Goal: Task Accomplishment & Management: Manage account settings

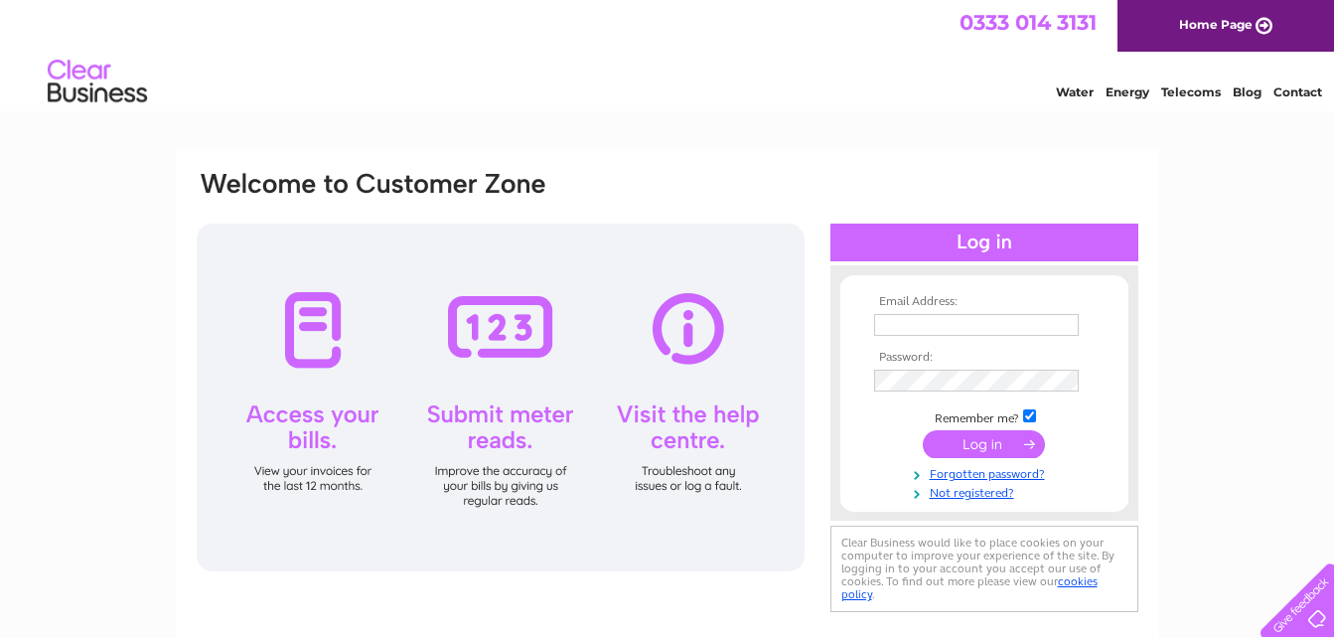
click at [953, 322] on input "text" at bounding box center [976, 325] width 205 height 22
click at [903, 325] on input "mc;[EMAIL_ADDRESS][DOMAIN_NAME]" at bounding box center [977, 326] width 207 height 24
type input "[EMAIL_ADDRESS][DOMAIN_NAME]"
click at [978, 446] on input "submit" at bounding box center [984, 446] width 122 height 28
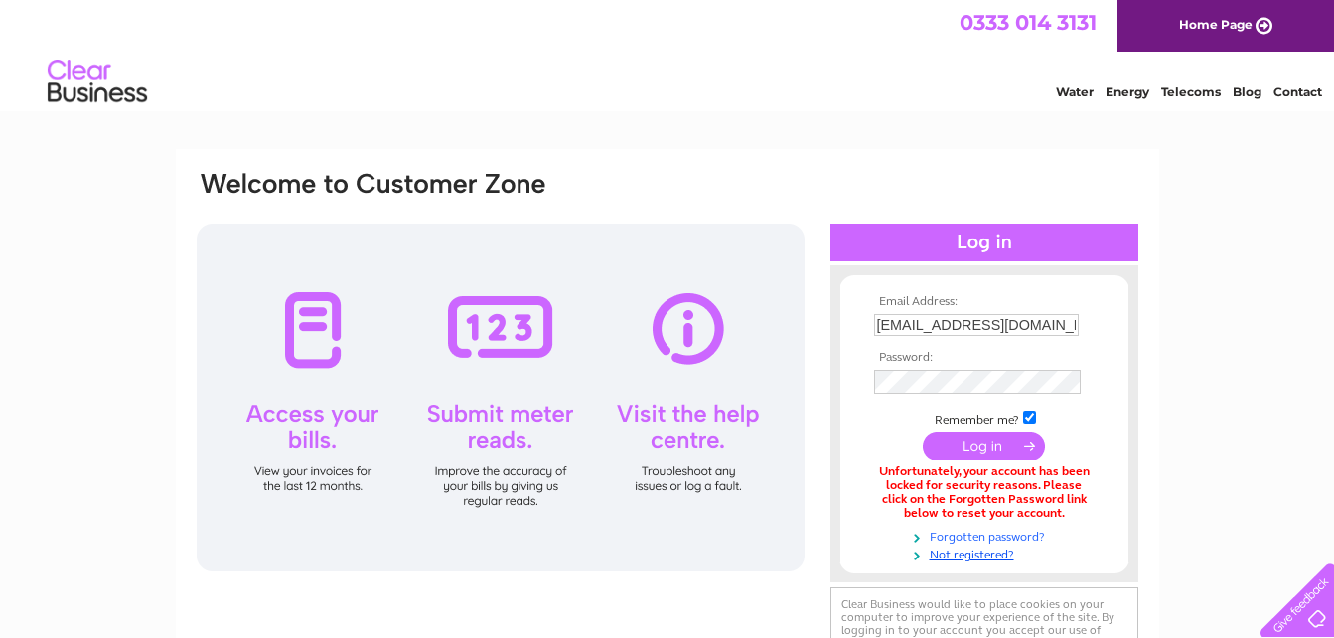
click at [1008, 531] on link "Forgotten password?" at bounding box center [987, 535] width 226 height 19
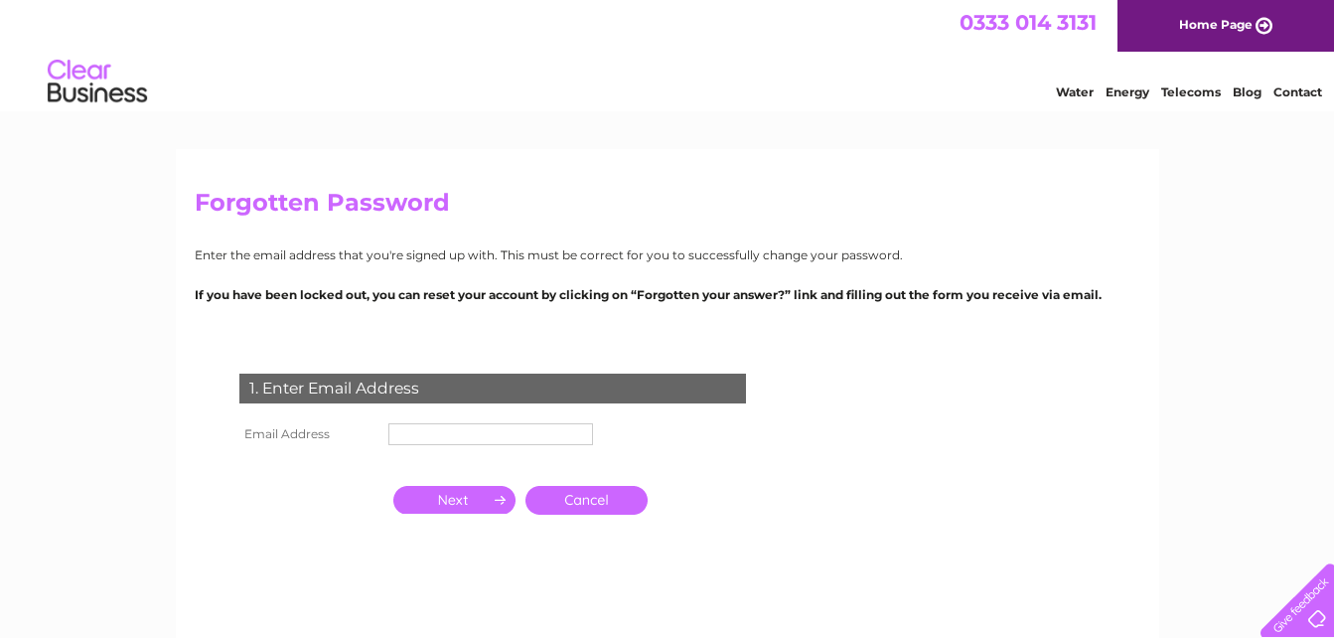
click at [332, 450] on th at bounding box center [308, 463] width 149 height 26
click at [280, 448] on th "Email Address" at bounding box center [308, 434] width 149 height 32
click at [357, 424] on th "Email Address" at bounding box center [308, 434] width 149 height 32
click at [391, 431] on input "text" at bounding box center [491, 434] width 205 height 22
type input "[EMAIL_ADDRESS][DOMAIN_NAME]"
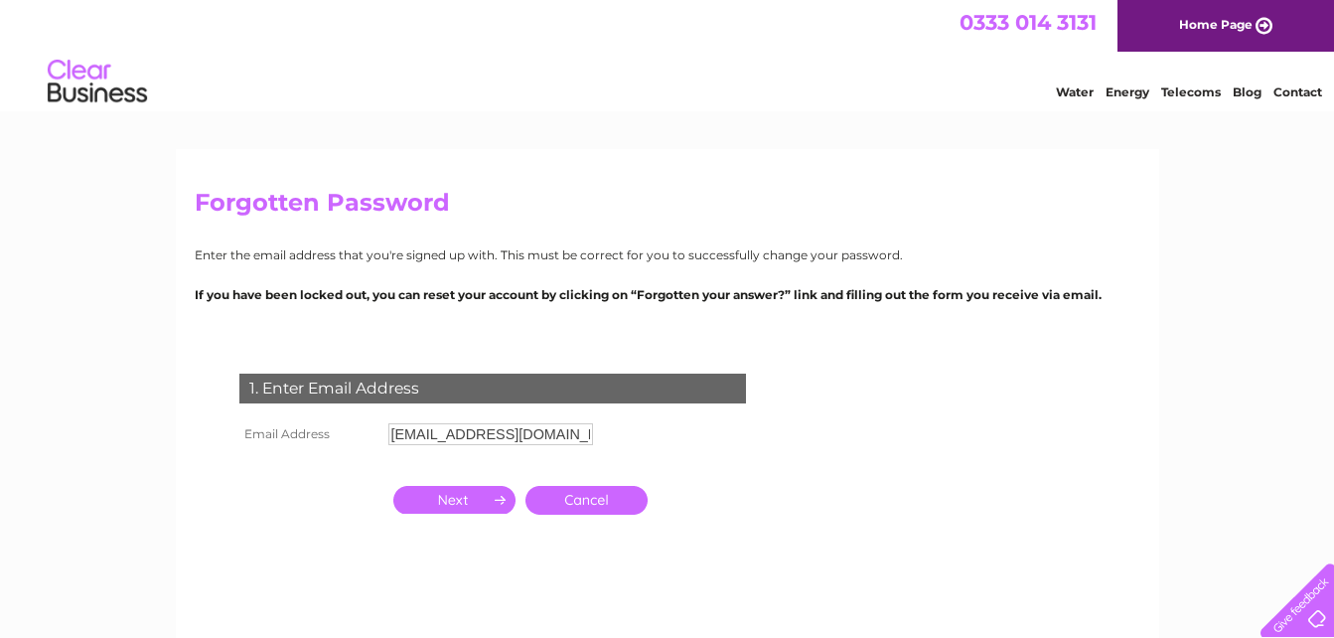
click at [498, 499] on input "button" at bounding box center [454, 500] width 122 height 28
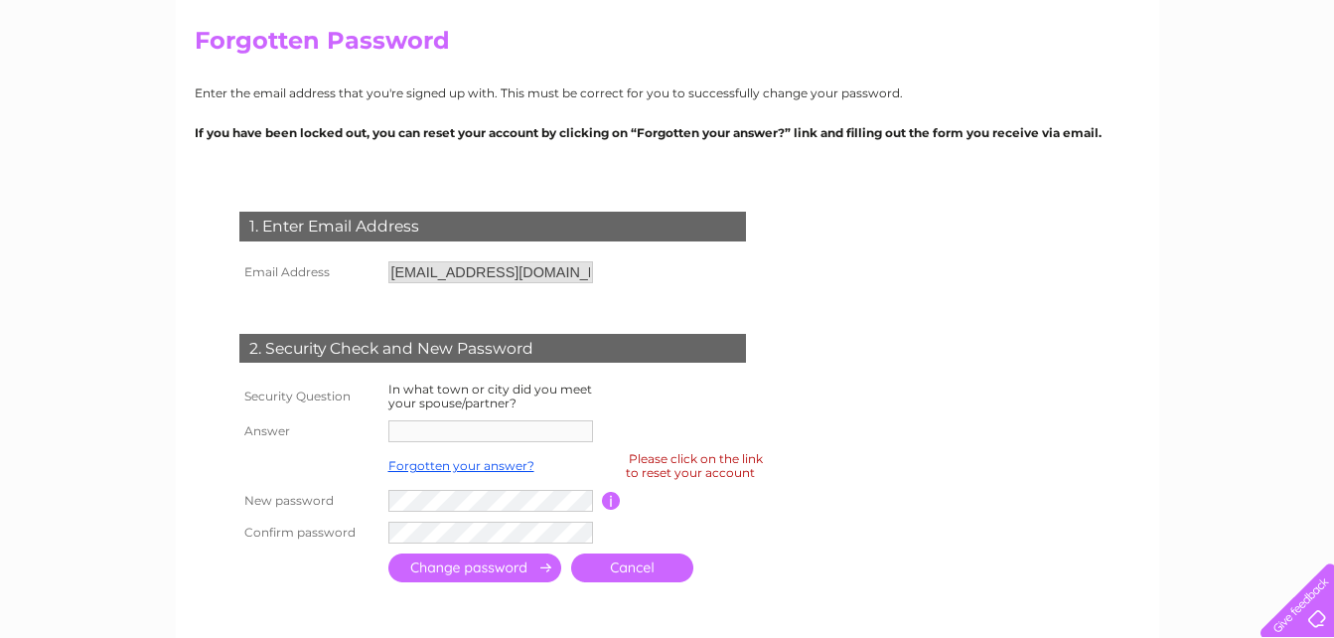
scroll to position [203, 0]
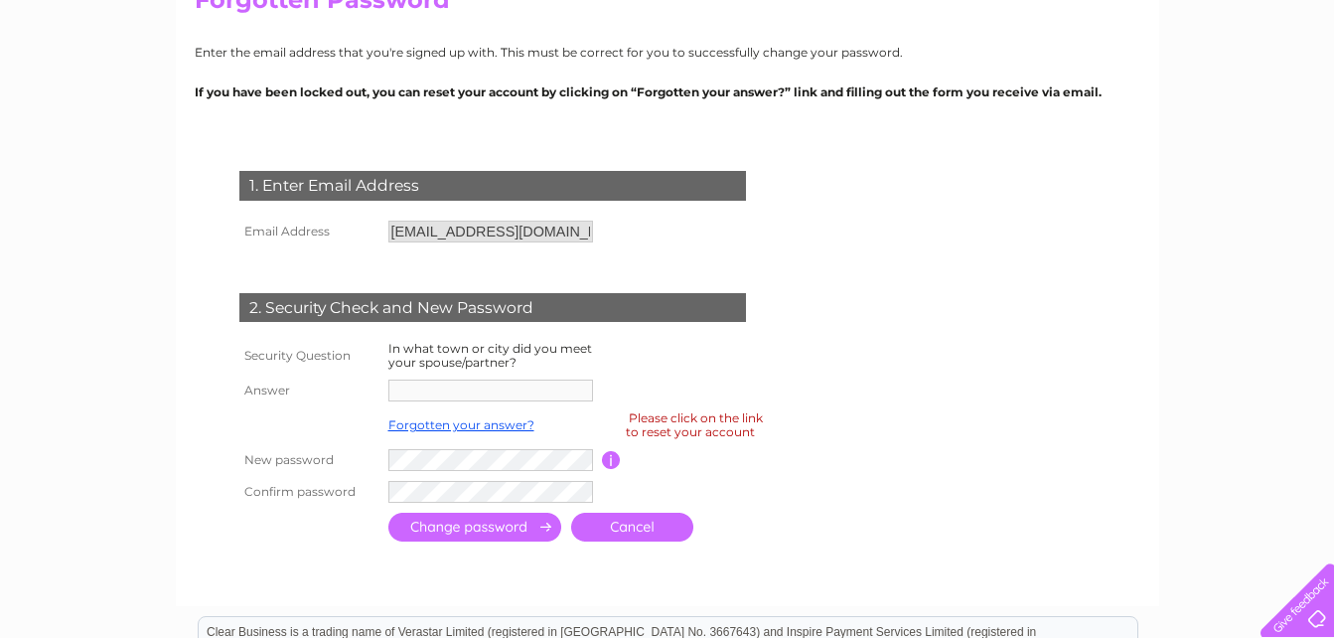
click at [331, 386] on th "Answer" at bounding box center [308, 391] width 149 height 32
click at [432, 307] on div "2. Security Check and New Password" at bounding box center [492, 308] width 507 height 30
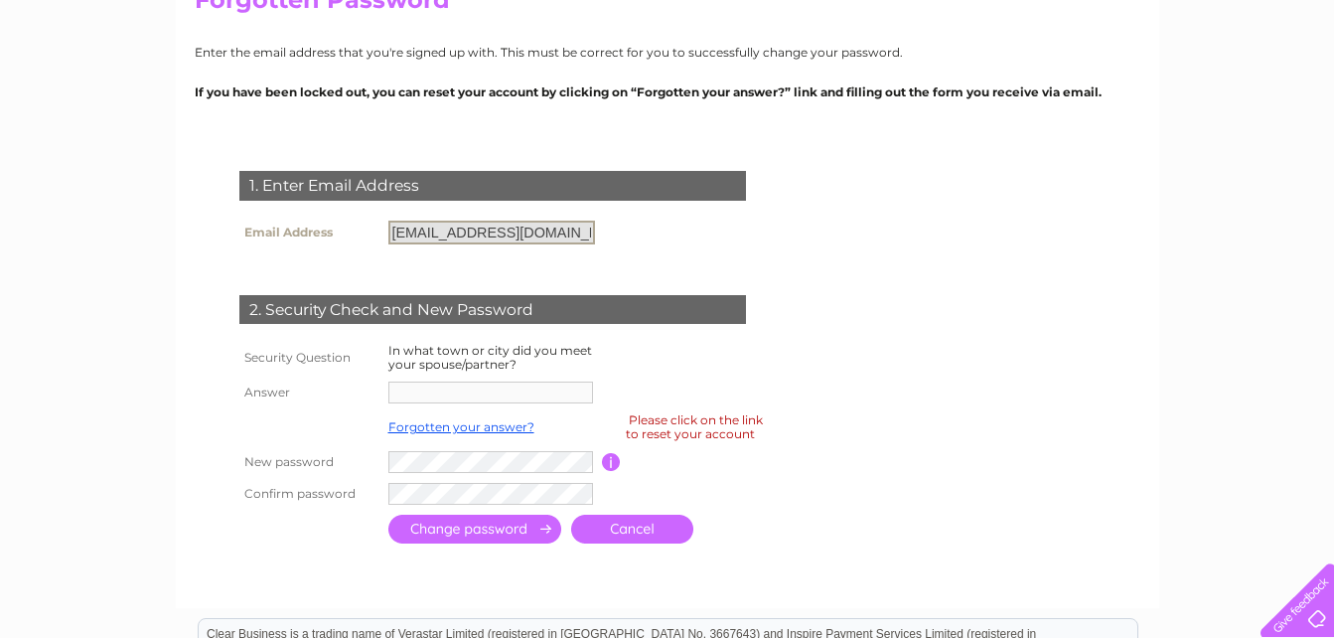
click at [555, 229] on input "[EMAIL_ADDRESS][DOMAIN_NAME]" at bounding box center [492, 233] width 207 height 24
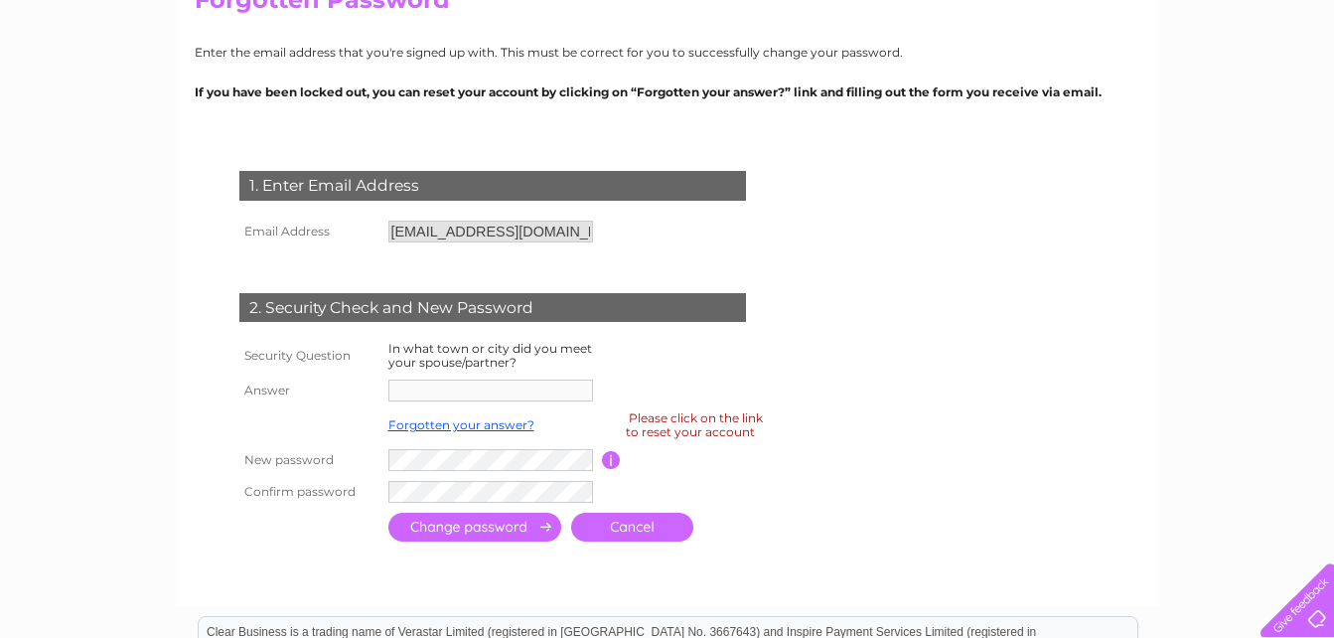
click at [472, 307] on div "2. Security Check and New Password" at bounding box center [492, 308] width 507 height 30
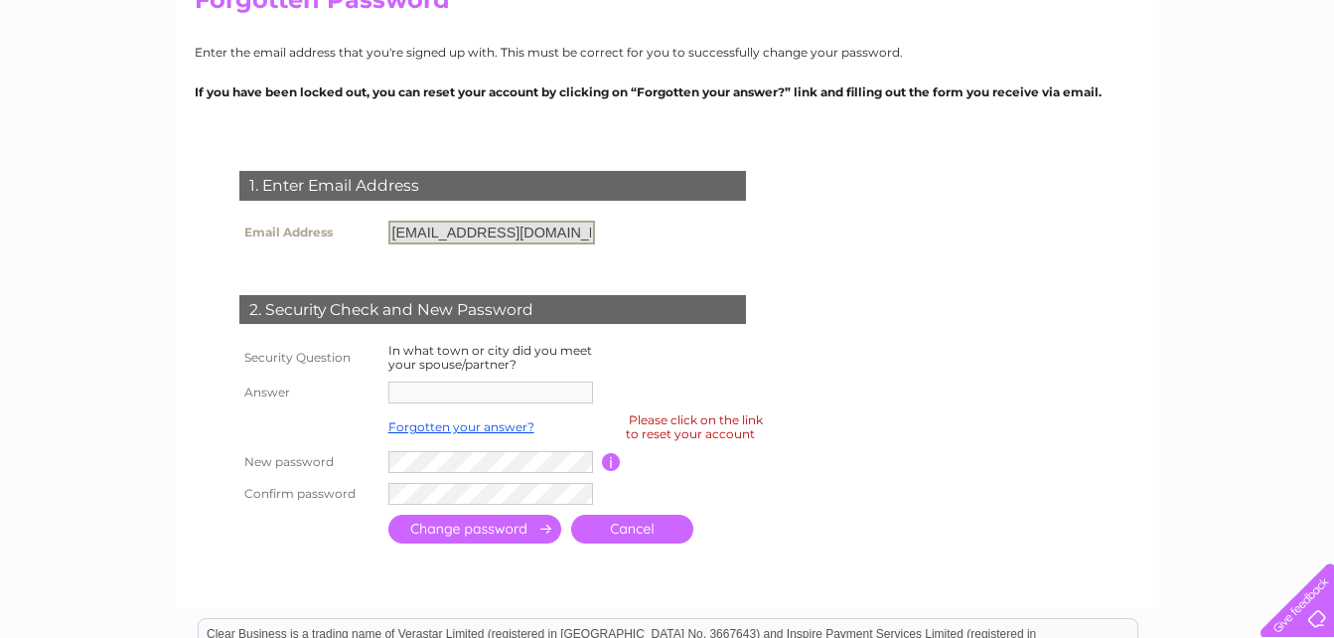
click at [555, 235] on input "[EMAIL_ADDRESS][DOMAIN_NAME]" at bounding box center [492, 233] width 207 height 24
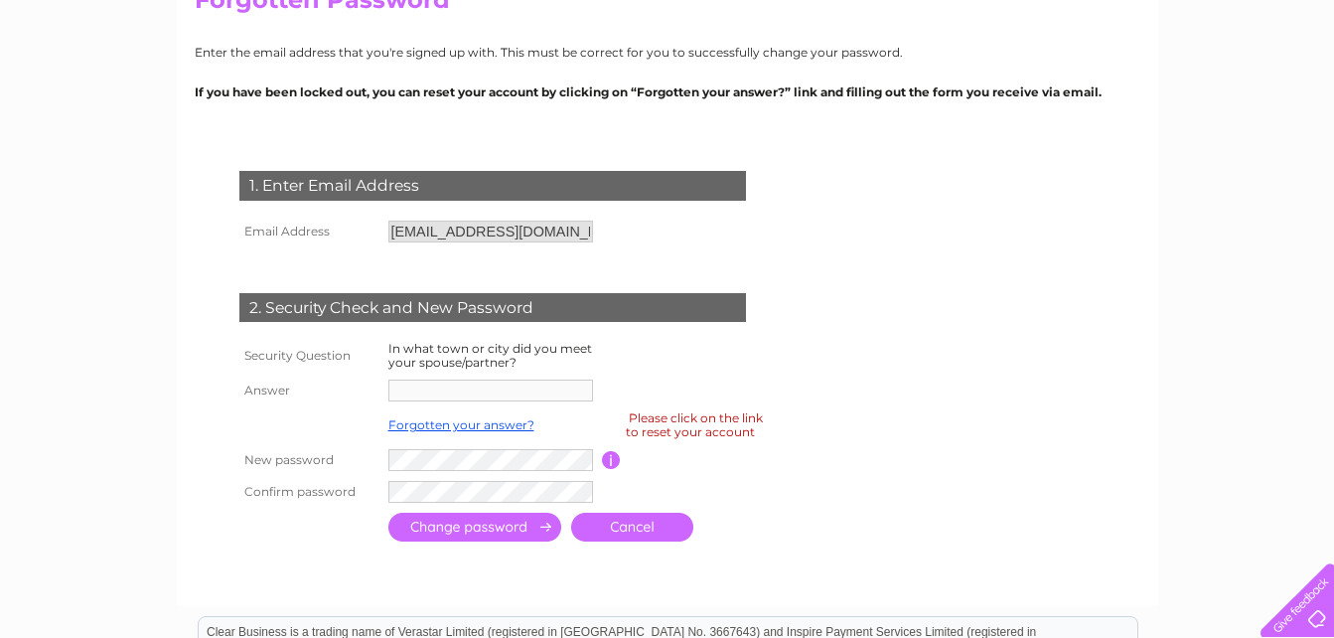
click at [676, 322] on div "2. Security Check and New Password" at bounding box center [492, 308] width 507 height 30
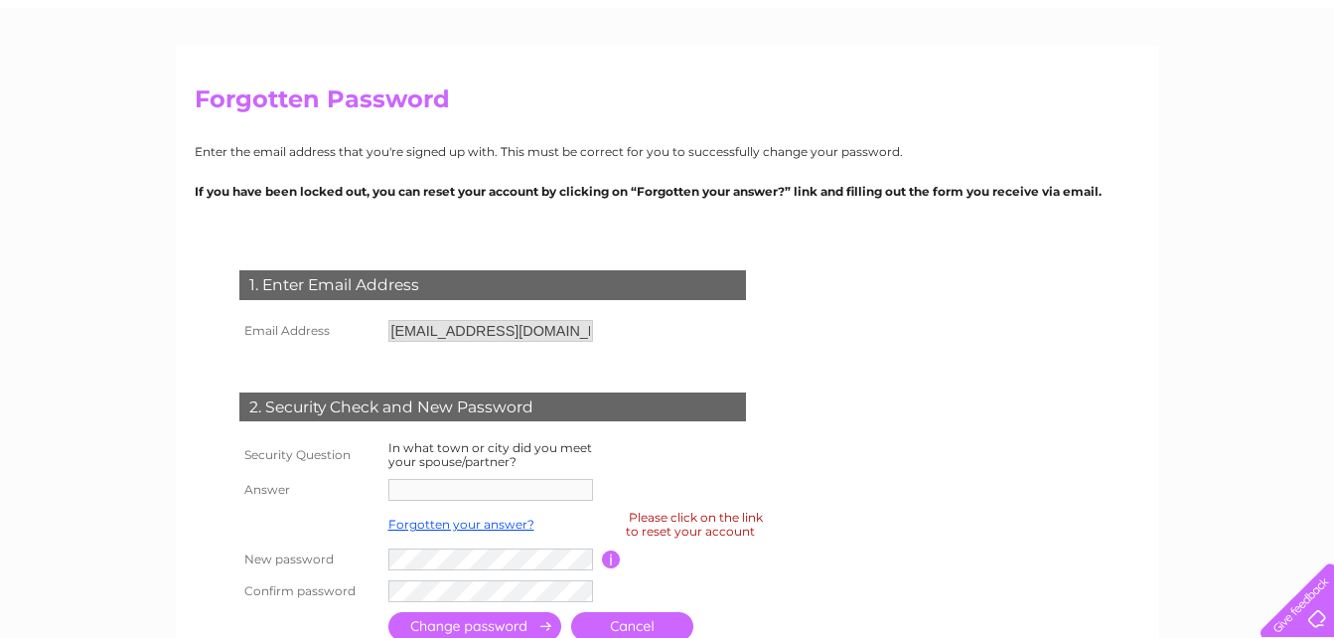
scroll to position [105, 0]
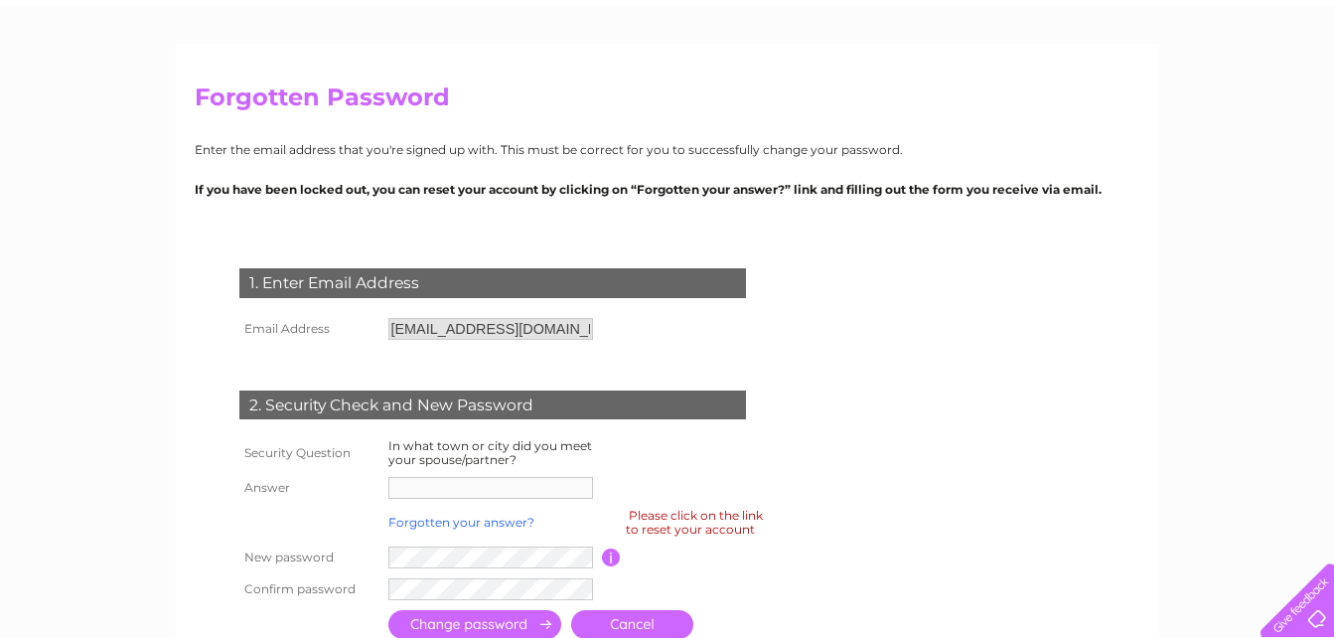
click at [460, 521] on link "Forgotten your answer?" at bounding box center [462, 522] width 146 height 15
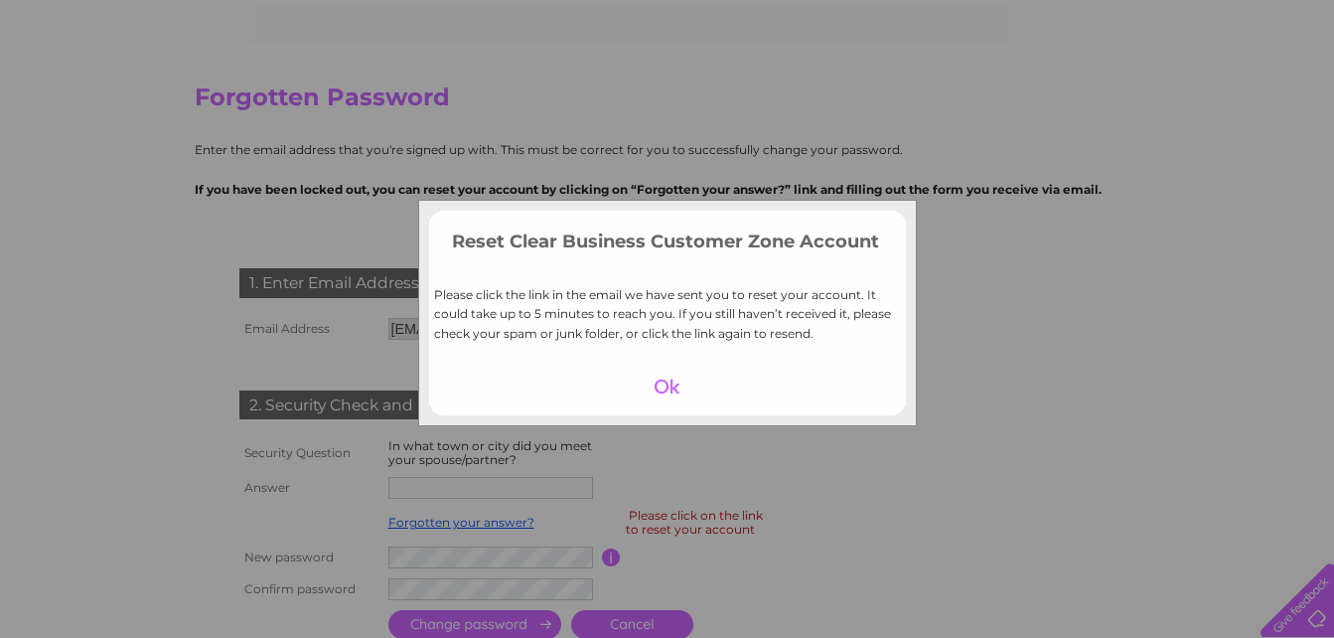
click at [669, 390] on div at bounding box center [667, 387] width 122 height 28
